Goal: Information Seeking & Learning: Learn about a topic

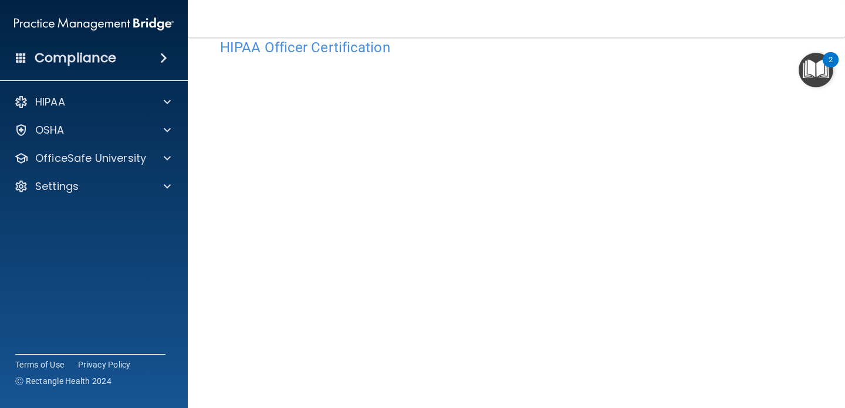
scroll to position [25, 0]
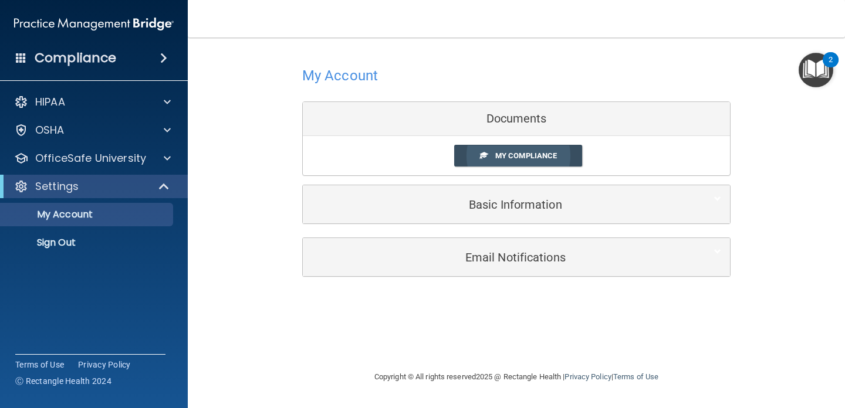
click at [481, 150] on link "My Compliance" at bounding box center [518, 156] width 128 height 22
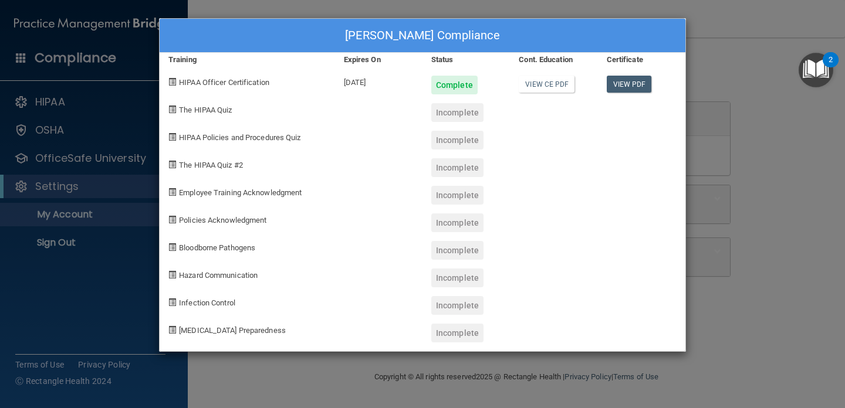
click at [449, 86] on div "Complete" at bounding box center [454, 85] width 46 height 19
click at [619, 80] on link "View PDF" at bounding box center [629, 84] width 45 height 17
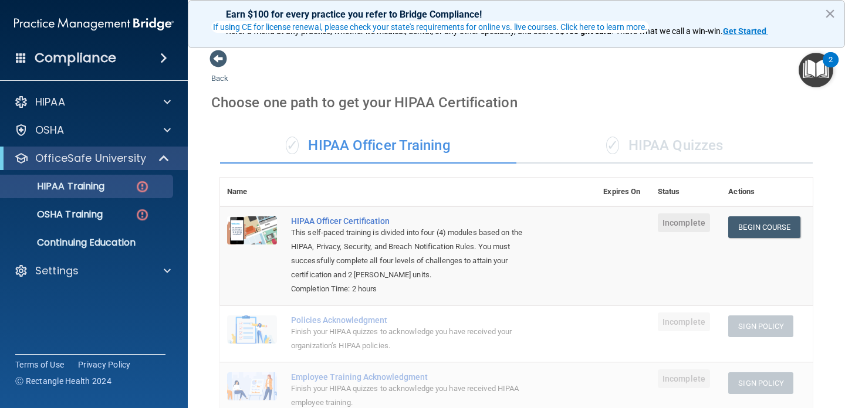
scroll to position [92, 0]
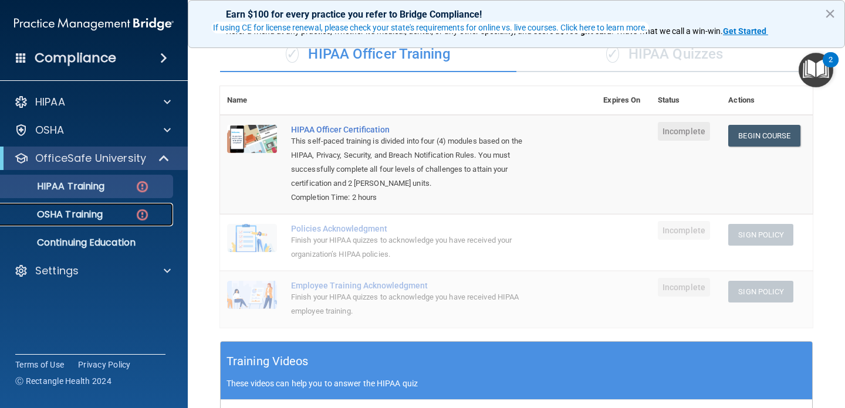
click at [111, 209] on div "OSHA Training" at bounding box center [88, 215] width 160 height 12
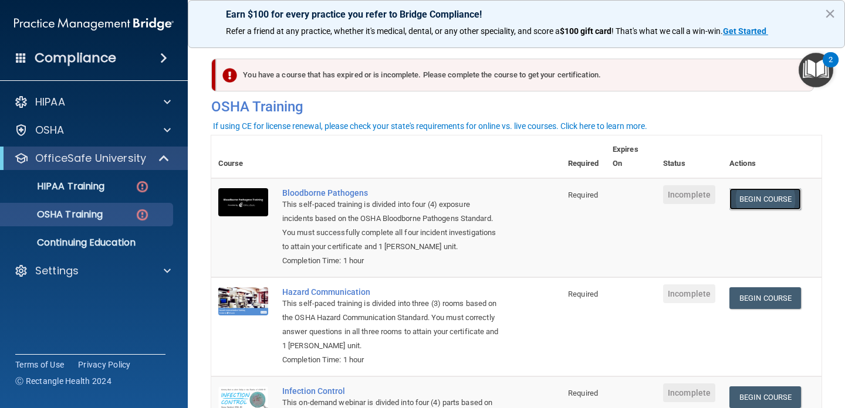
click at [773, 202] on link "Begin Course" at bounding box center [765, 199] width 72 height 22
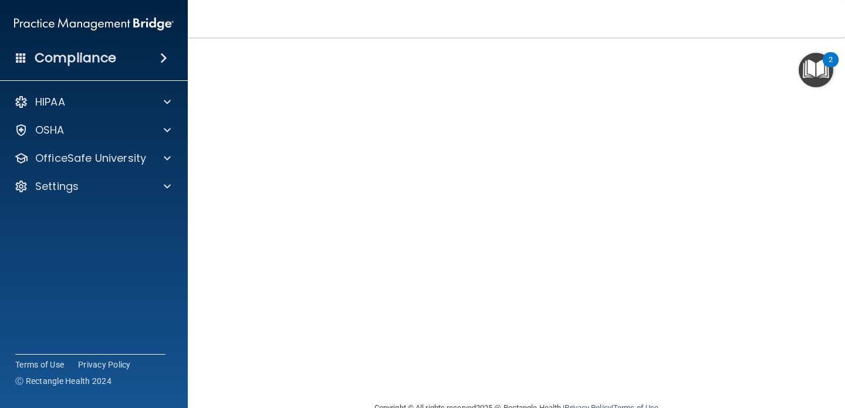
scroll to position [88, 0]
click at [823, 52] on div "2" at bounding box center [831, 59] width 16 height 15
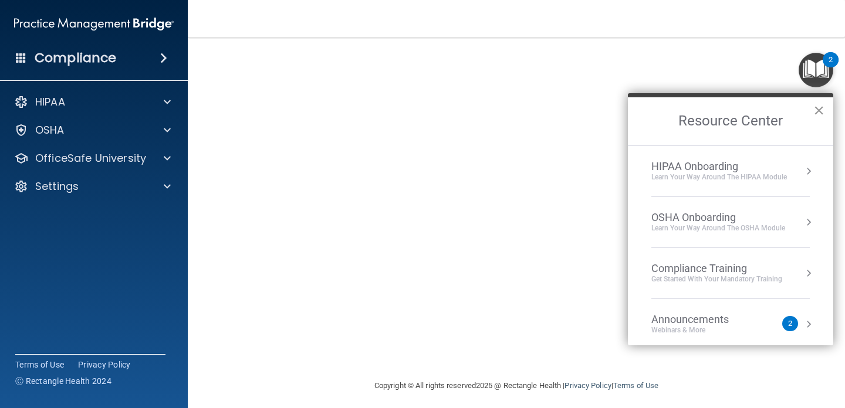
click at [816, 104] on button "×" at bounding box center [818, 110] width 11 height 19
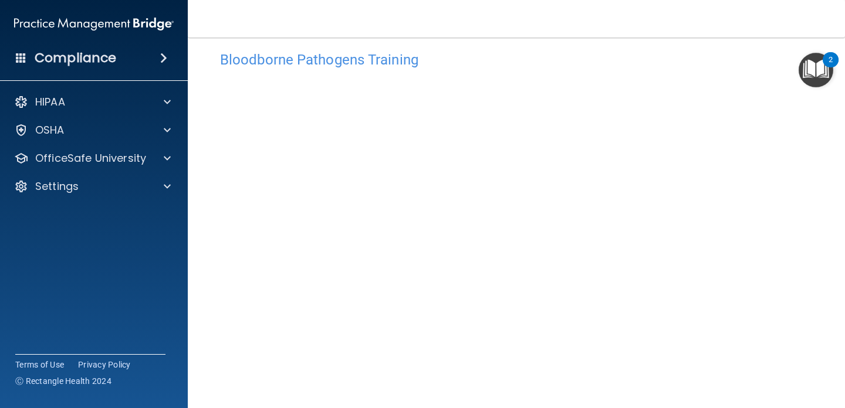
scroll to position [45, 0]
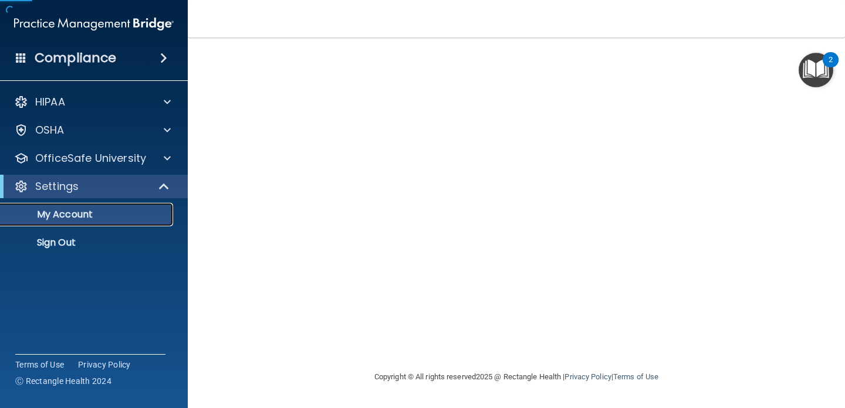
click at [79, 215] on p "My Account" at bounding box center [88, 215] width 160 height 12
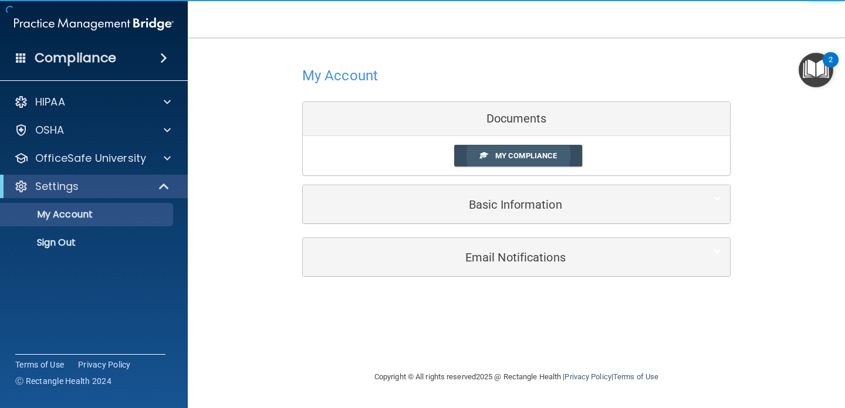
click at [505, 148] on link "My Compliance" at bounding box center [518, 156] width 128 height 22
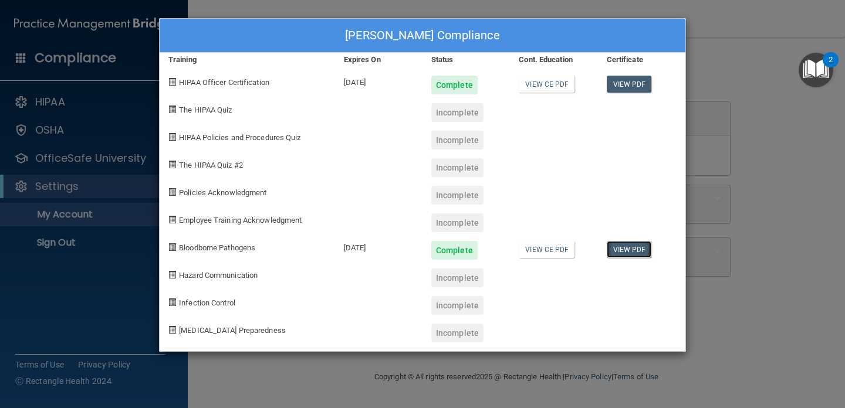
click at [627, 251] on link "View PDF" at bounding box center [629, 249] width 45 height 17
